Goal: Transaction & Acquisition: Purchase product/service

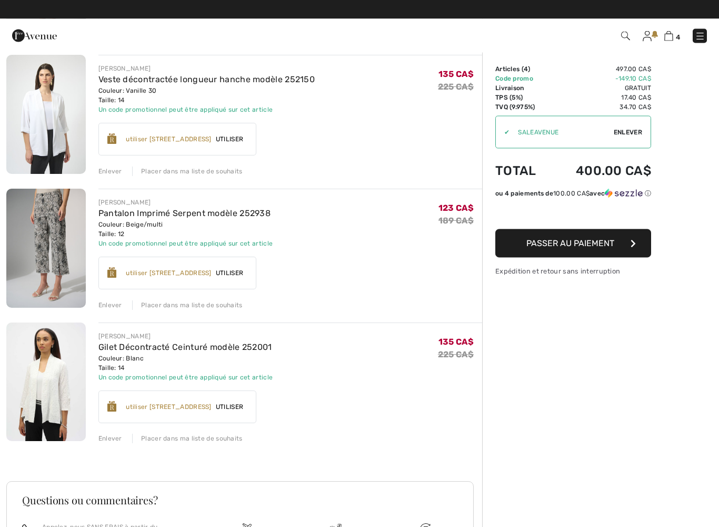
scroll to position [217, 0]
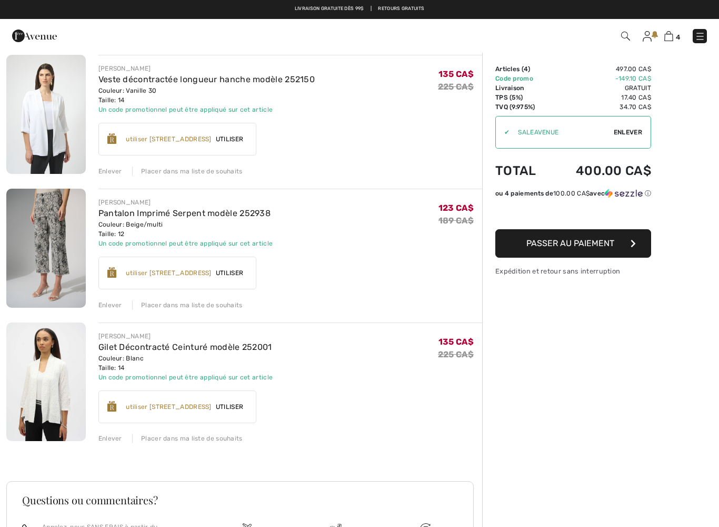
click at [50, 155] on img at bounding box center [46, 114] width 80 height 119
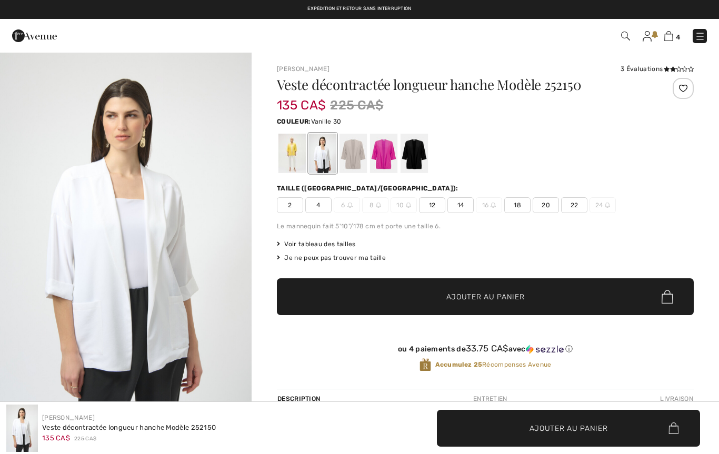
checkbox input "true"
click at [415, 161] on div at bounding box center [414, 153] width 27 height 39
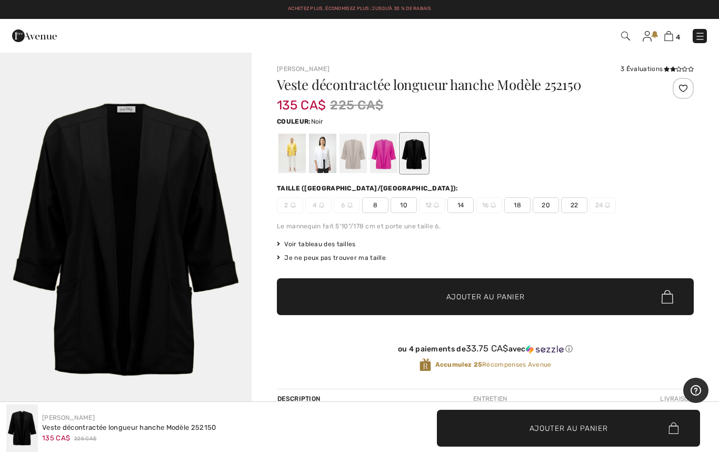
click at [462, 200] on span "14" at bounding box center [461, 205] width 26 height 16
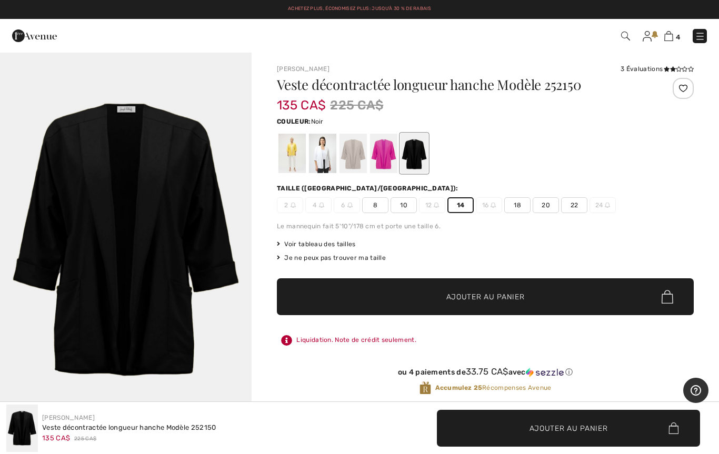
click at [479, 295] on span "Ajouter au panier" at bounding box center [486, 297] width 78 height 11
click at [670, 35] on img at bounding box center [669, 36] width 9 height 10
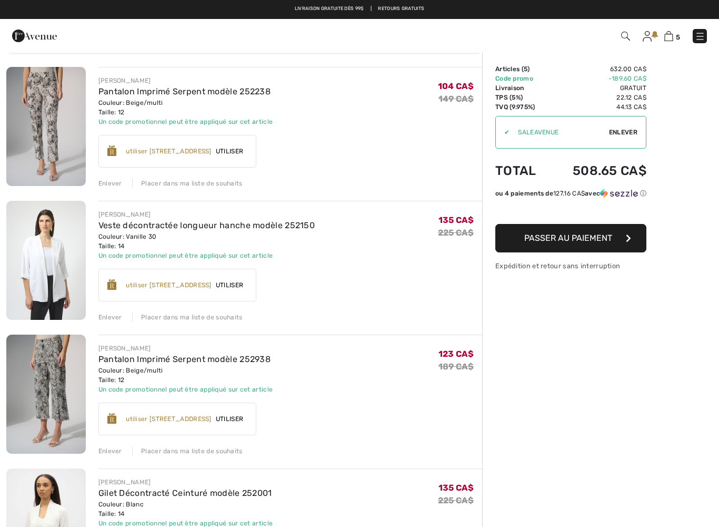
scroll to position [60, 0]
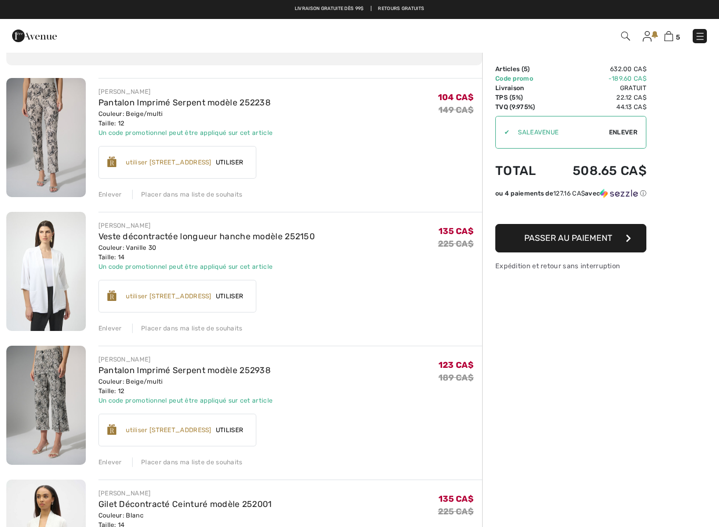
click at [53, 156] on img at bounding box center [46, 137] width 80 height 119
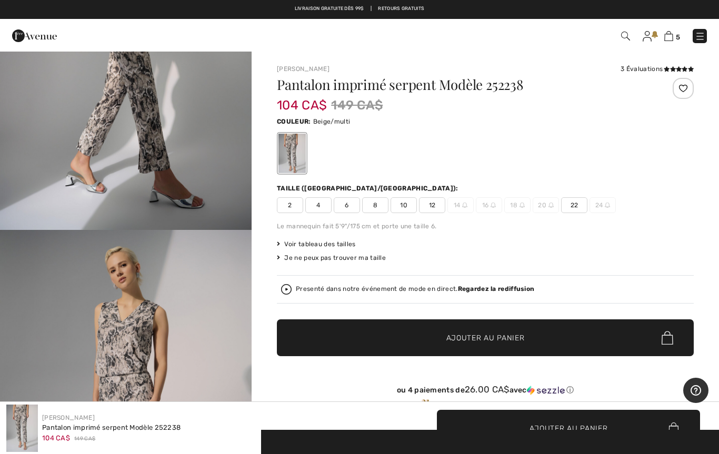
scroll to position [576, 0]
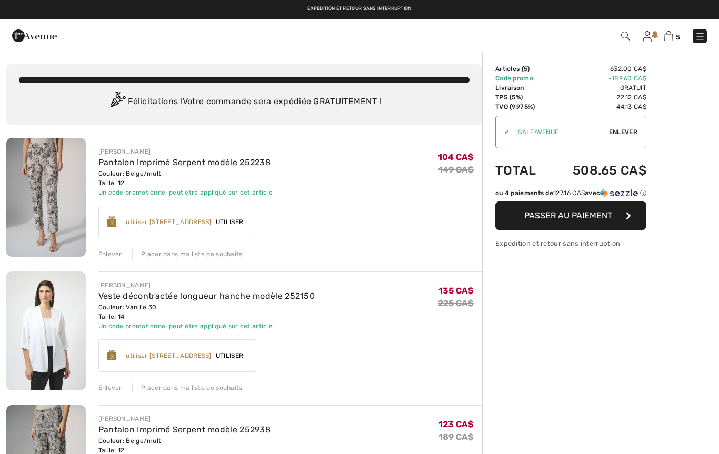
scroll to position [90, 0]
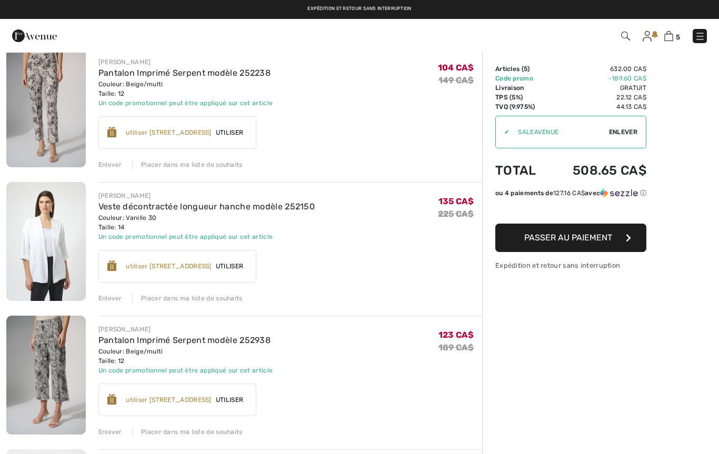
click at [63, 392] on img at bounding box center [46, 375] width 80 height 119
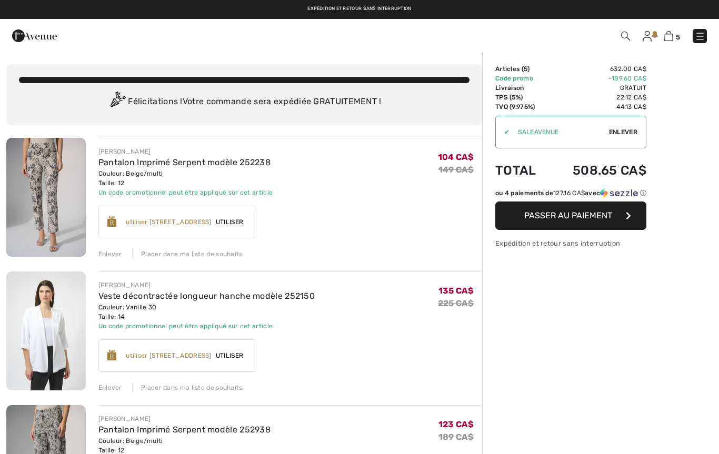
scroll to position [90, 0]
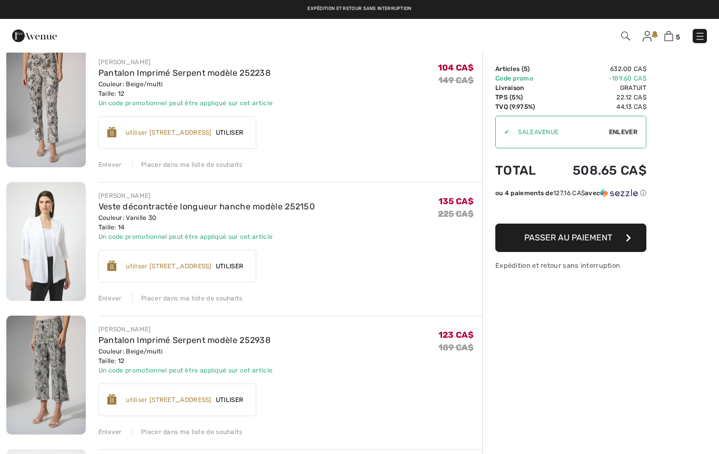
click at [112, 163] on div "Enlever" at bounding box center [110, 164] width 24 height 9
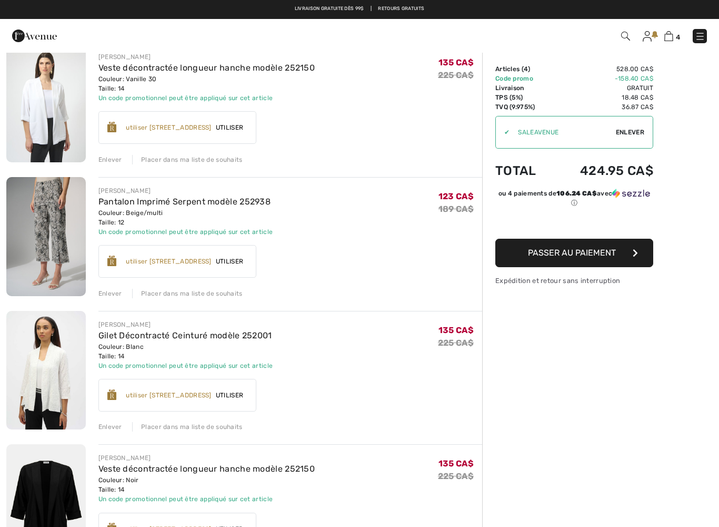
scroll to position [96, 0]
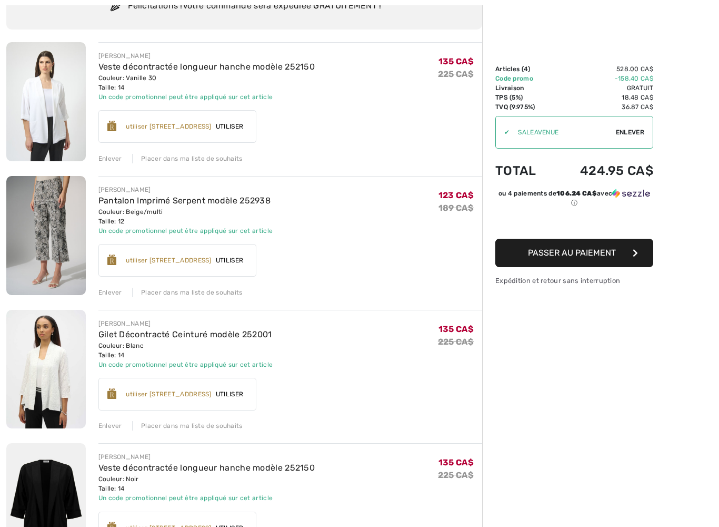
click at [60, 155] on img at bounding box center [46, 101] width 80 height 119
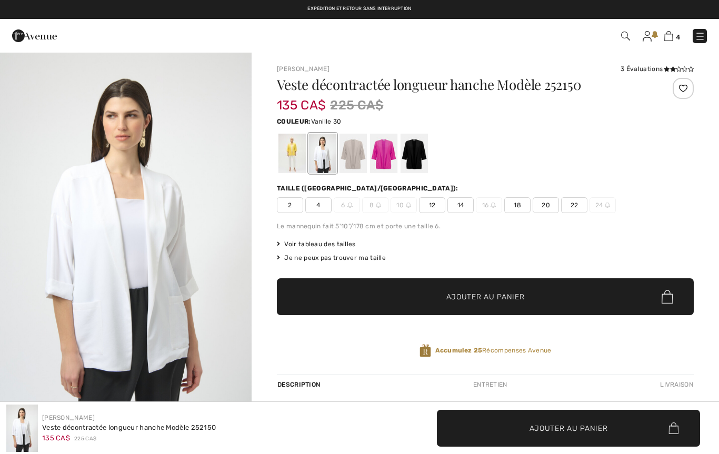
checkbox input "true"
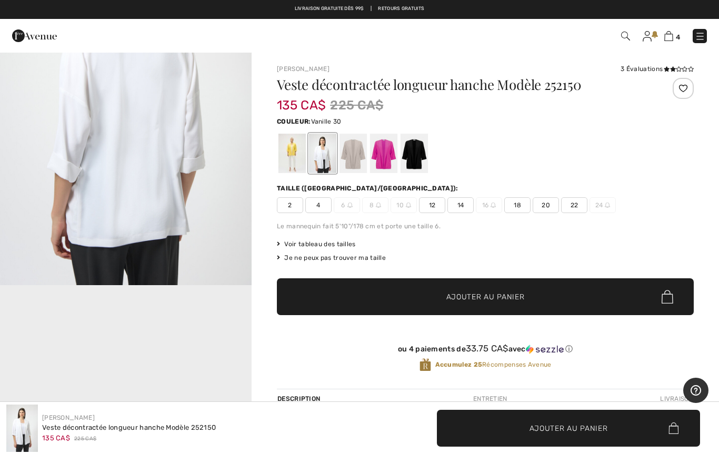
click at [289, 156] on div at bounding box center [292, 153] width 27 height 39
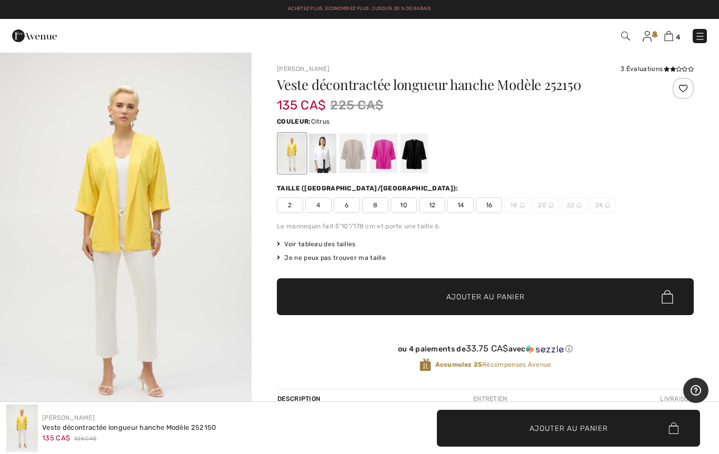
click at [462, 203] on span "14" at bounding box center [461, 205] width 26 height 16
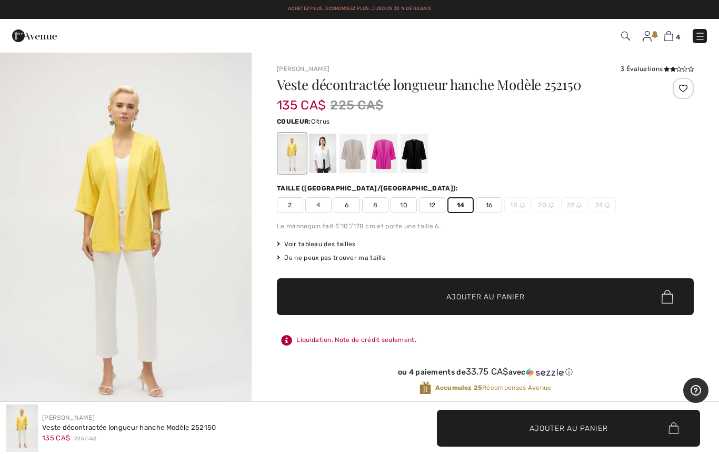
click at [465, 294] on span "Ajouter au panier" at bounding box center [486, 297] width 78 height 11
click at [671, 40] on img at bounding box center [669, 36] width 9 height 10
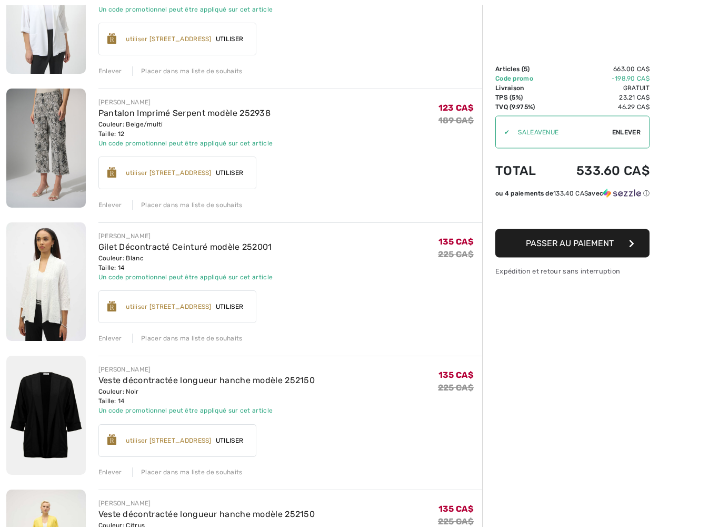
scroll to position [183, 0]
click at [107, 335] on div "Enlever" at bounding box center [110, 337] width 24 height 9
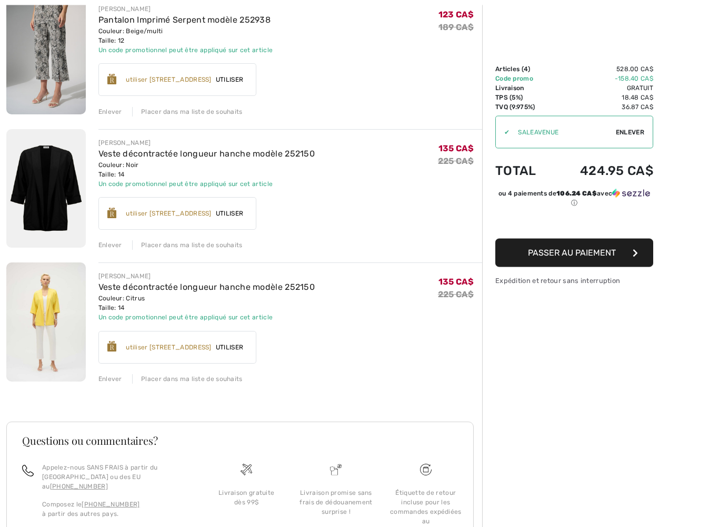
scroll to position [276, 0]
click at [115, 370] on div "JOSEPH RIBKOFF Veste décontractée longueur hanche modèle 252150 Couleur: Citrus…" at bounding box center [290, 322] width 384 height 121
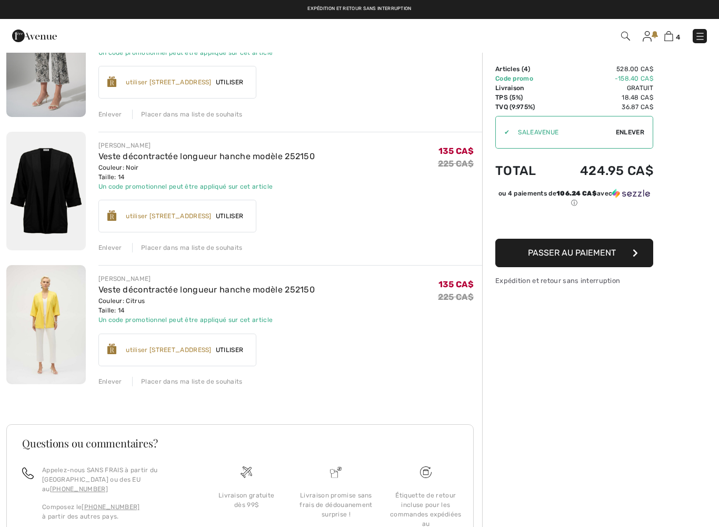
click at [108, 374] on div "Enlever Placer dans ma liste de souhaits" at bounding box center [290, 380] width 384 height 12
click at [111, 382] on div "Enlever" at bounding box center [110, 380] width 24 height 9
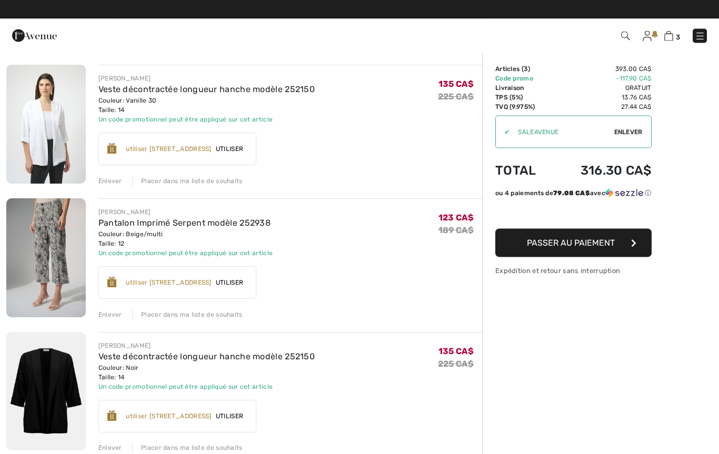
scroll to position [73, 0]
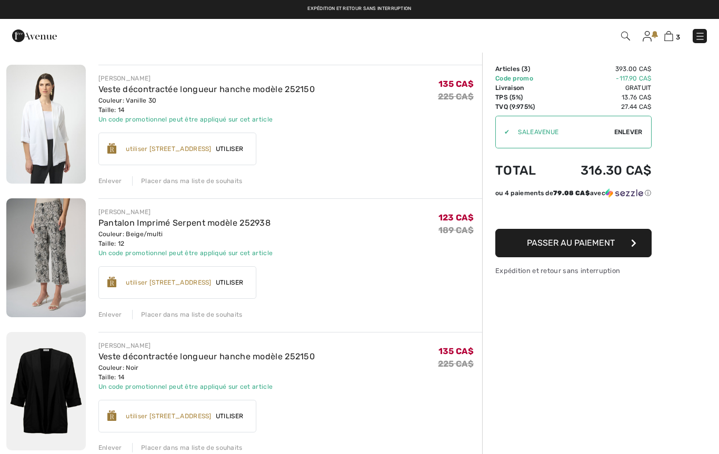
click at [53, 134] on img at bounding box center [46, 124] width 80 height 119
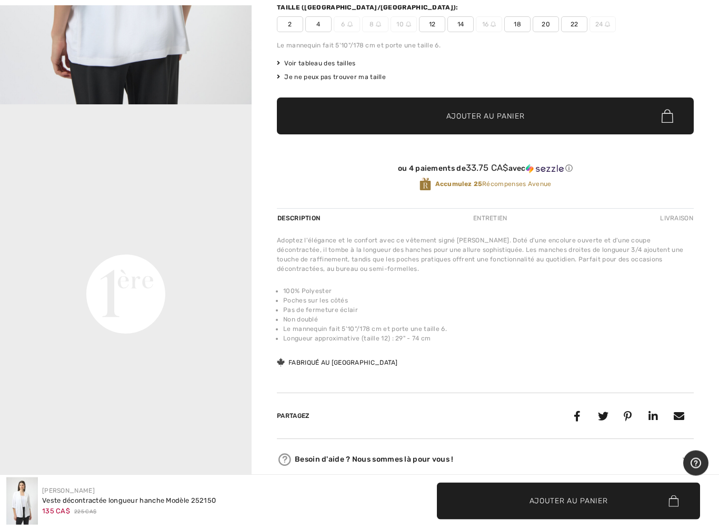
scroll to position [181, 0]
